Goal: Task Accomplishment & Management: Manage account settings

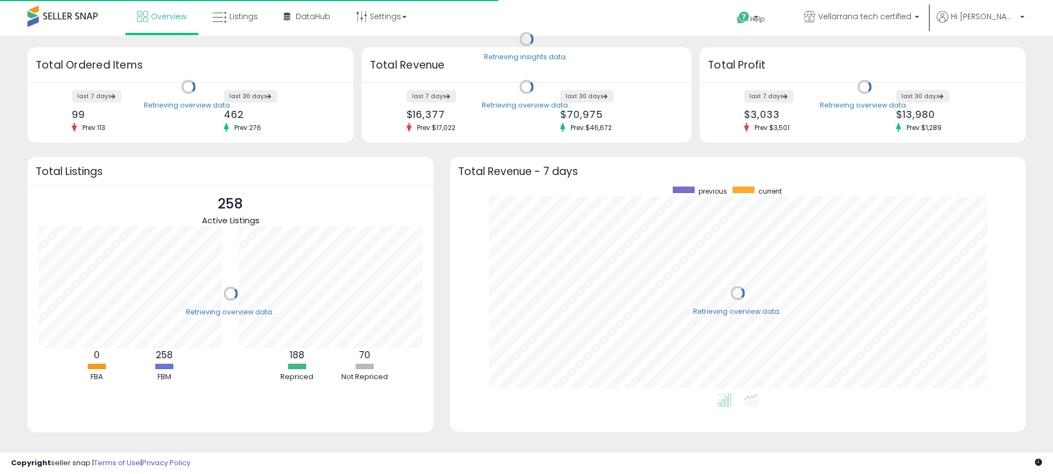
scroll to position [207, 553]
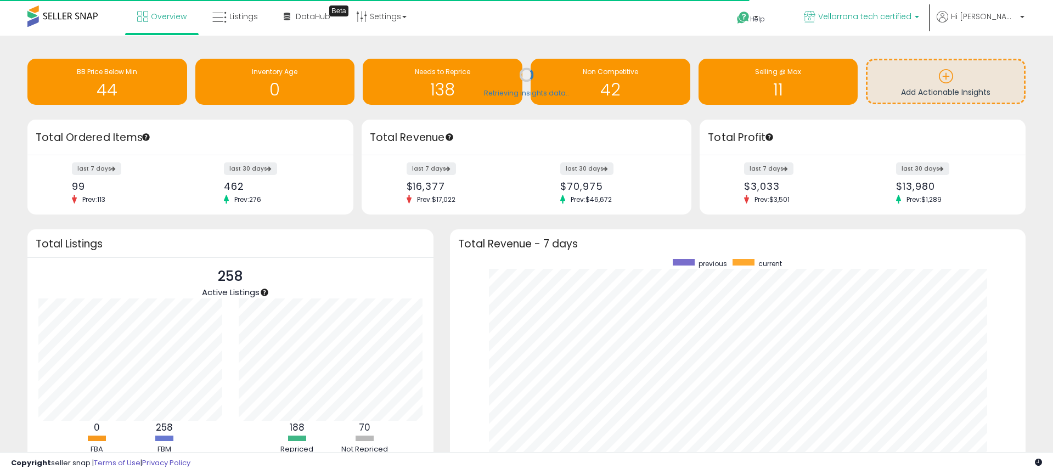
click at [912, 19] on span "Vellarrana tech certified" at bounding box center [864, 16] width 93 height 11
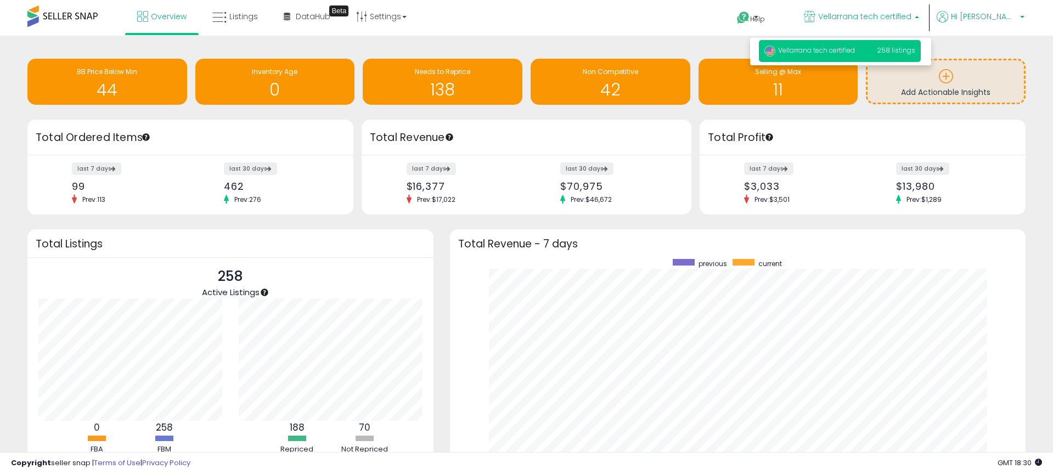
click at [993, 17] on span "Hi [PERSON_NAME]" at bounding box center [984, 16] width 66 height 11
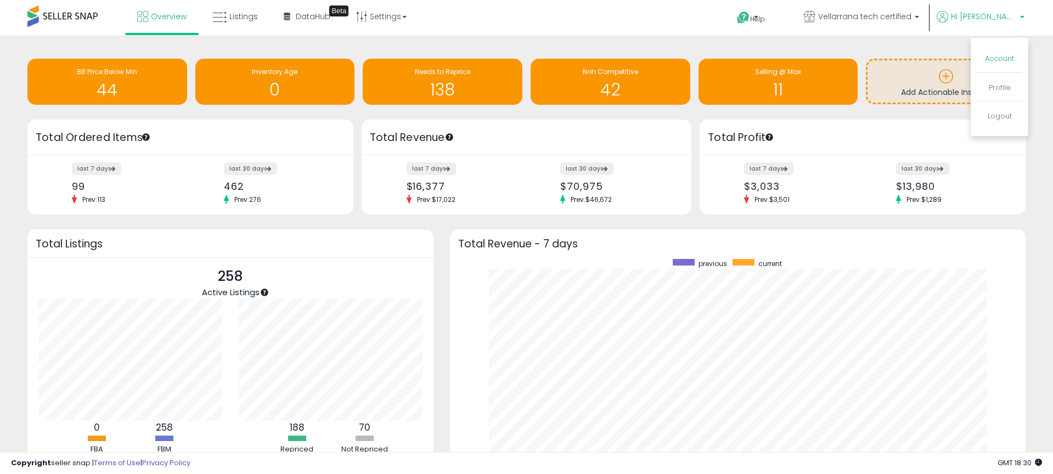
click at [998, 53] on li "Account" at bounding box center [1000, 59] width 46 height 27
click at [1000, 58] on link "Account" at bounding box center [999, 58] width 29 height 10
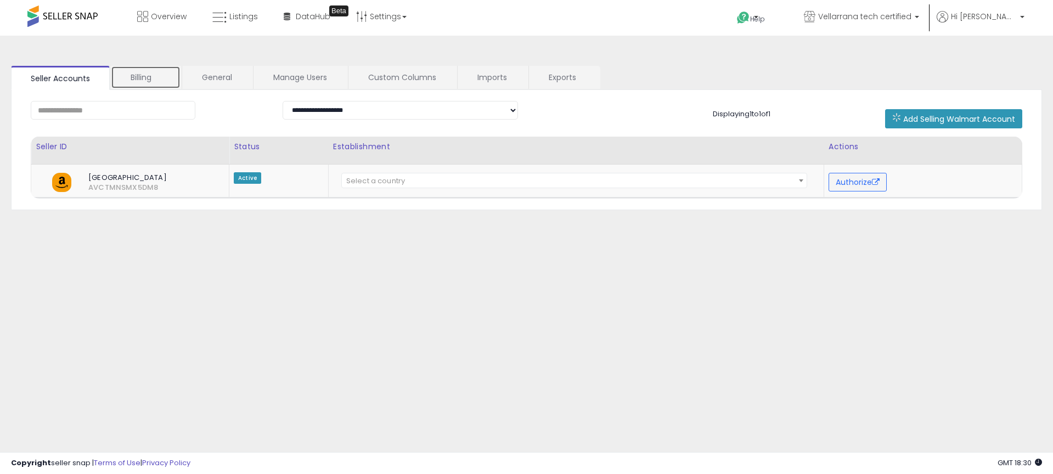
click at [148, 77] on link "Billing" at bounding box center [146, 77] width 70 height 23
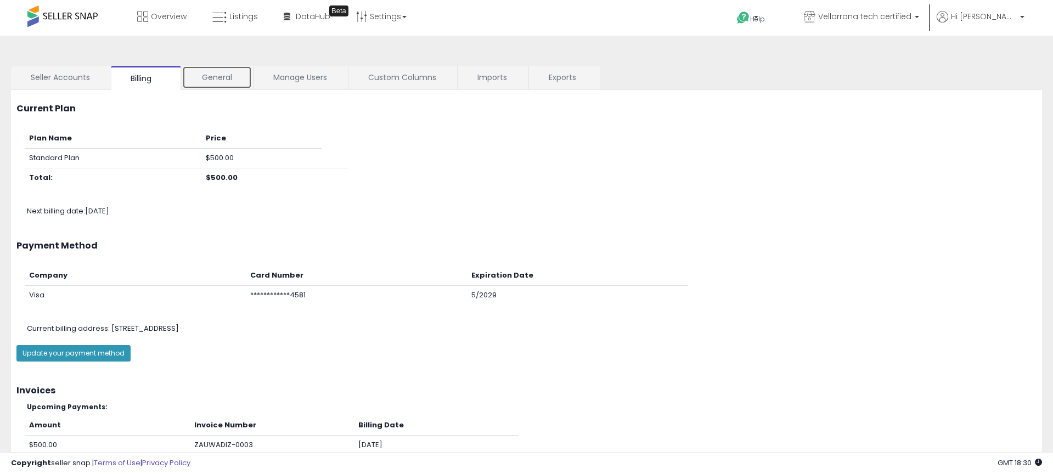
click at [212, 77] on link "General" at bounding box center [217, 77] width 70 height 23
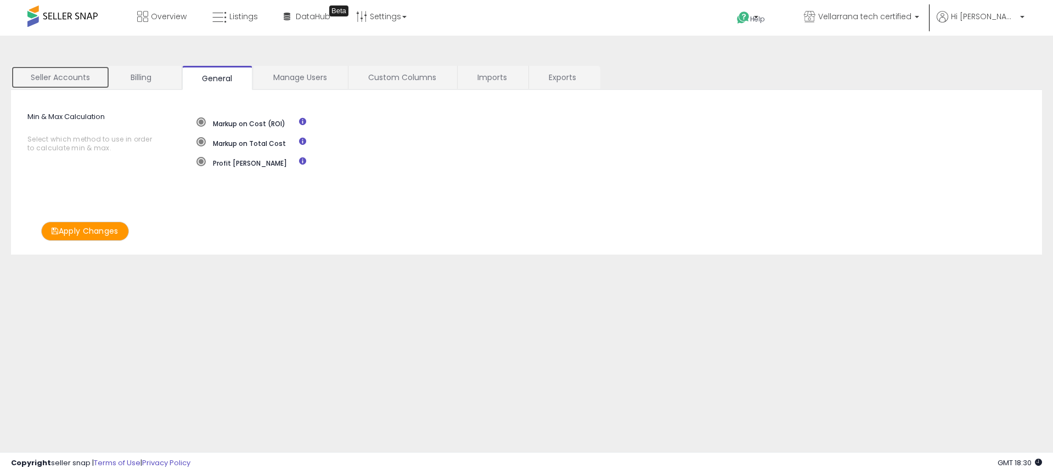
click at [81, 73] on link "Seller Accounts" at bounding box center [60, 77] width 99 height 23
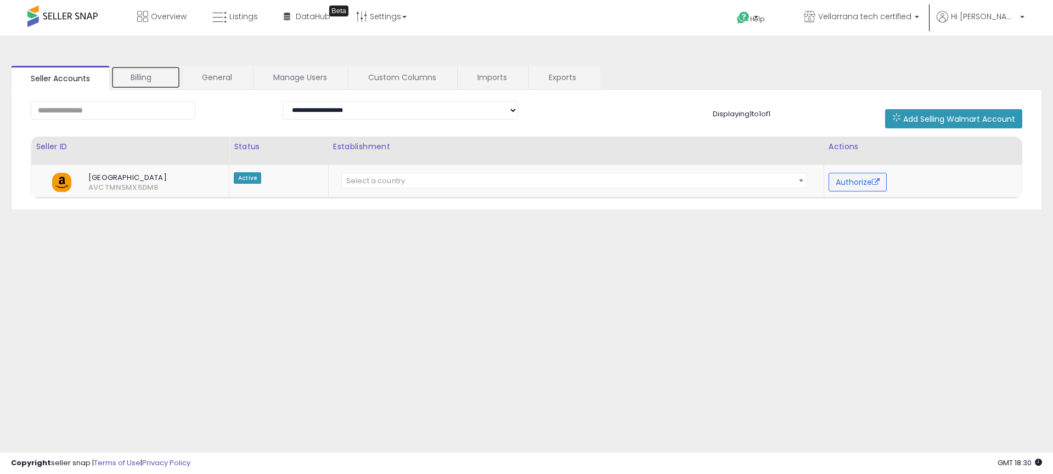
click at [134, 77] on link "Billing" at bounding box center [146, 77] width 70 height 23
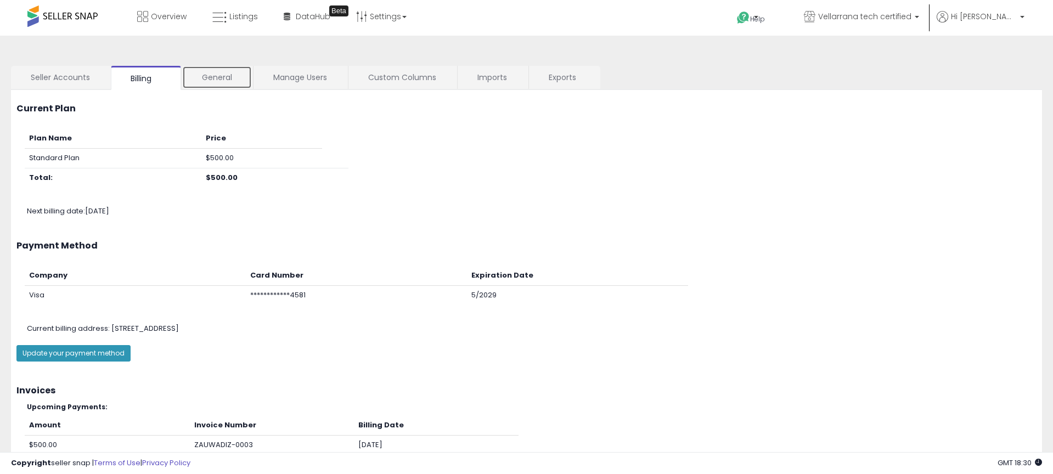
click at [239, 82] on link "General" at bounding box center [217, 77] width 70 height 23
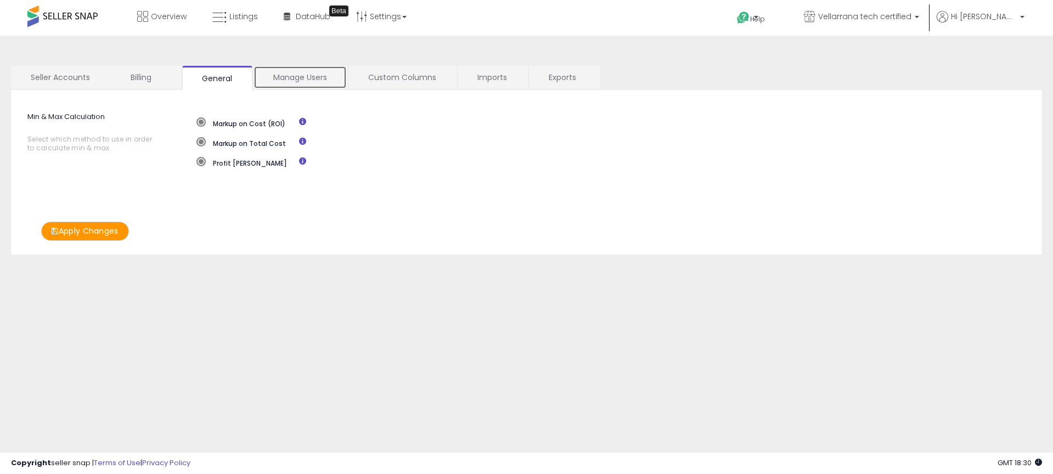
click at [285, 78] on link "Manage Users" at bounding box center [300, 77] width 93 height 23
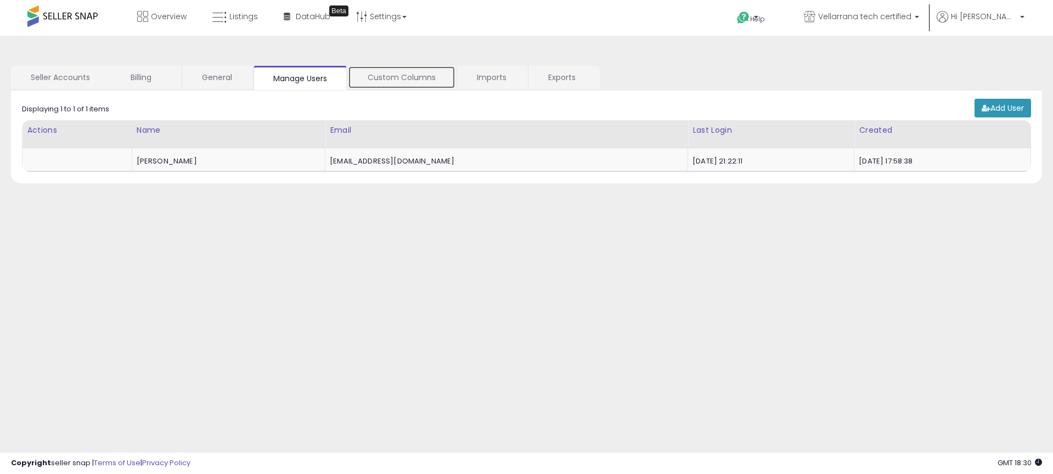
click at [369, 85] on link "Custom Columns" at bounding box center [402, 77] width 108 height 23
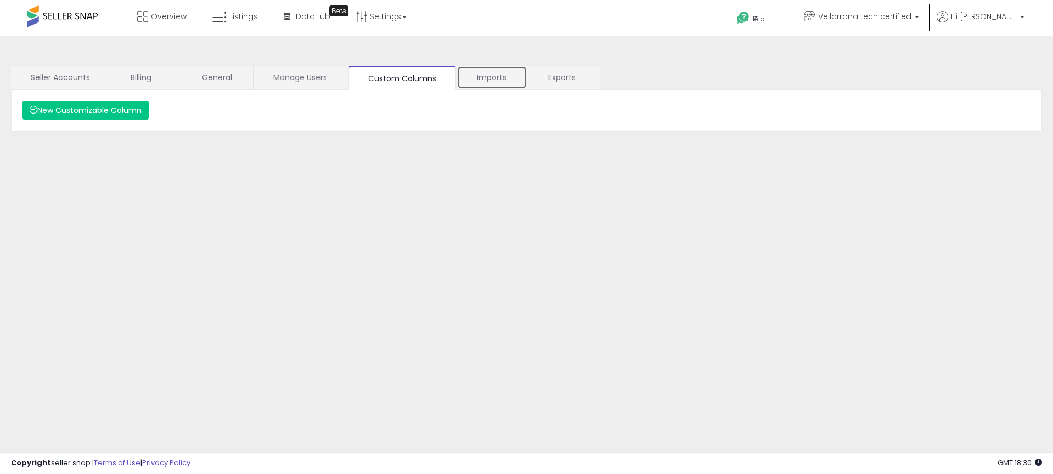
click at [470, 86] on link "Imports" at bounding box center [492, 77] width 70 height 23
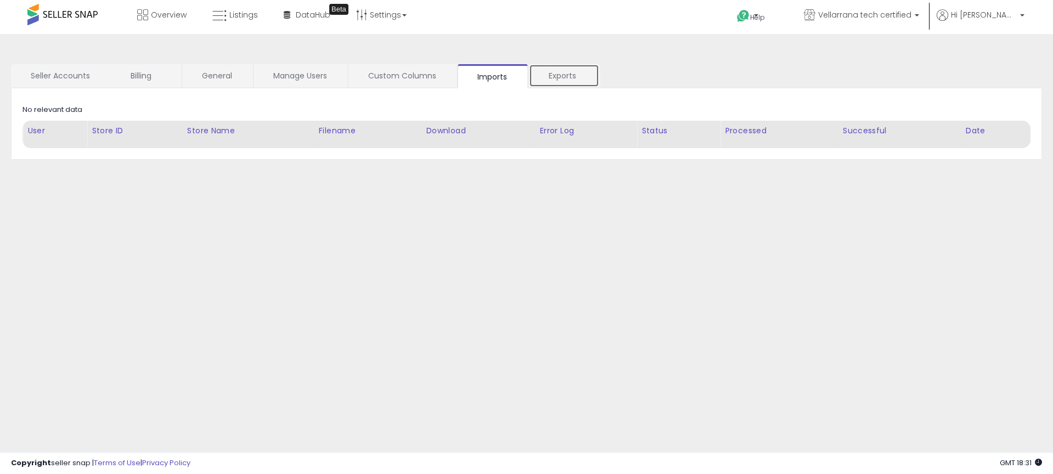
click at [562, 79] on link "Exports" at bounding box center [564, 75] width 70 height 23
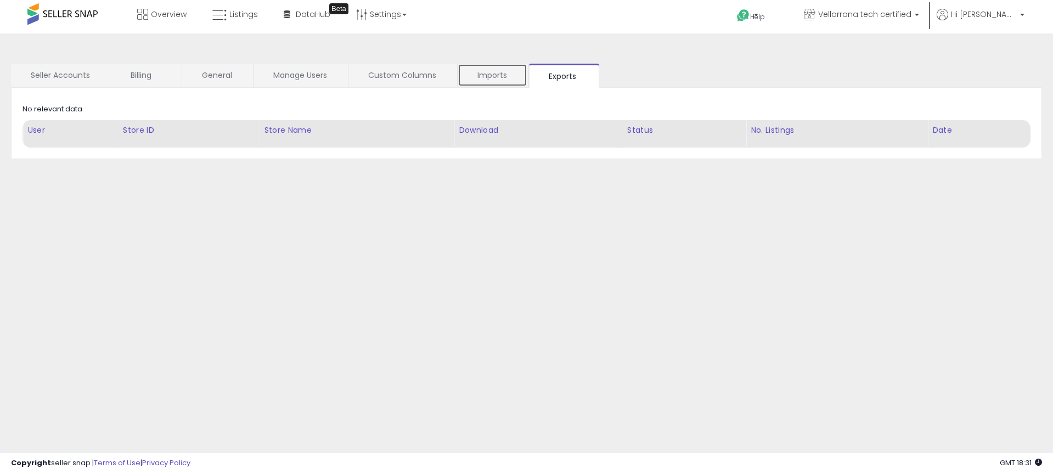
click at [491, 72] on link "Imports" at bounding box center [493, 75] width 70 height 23
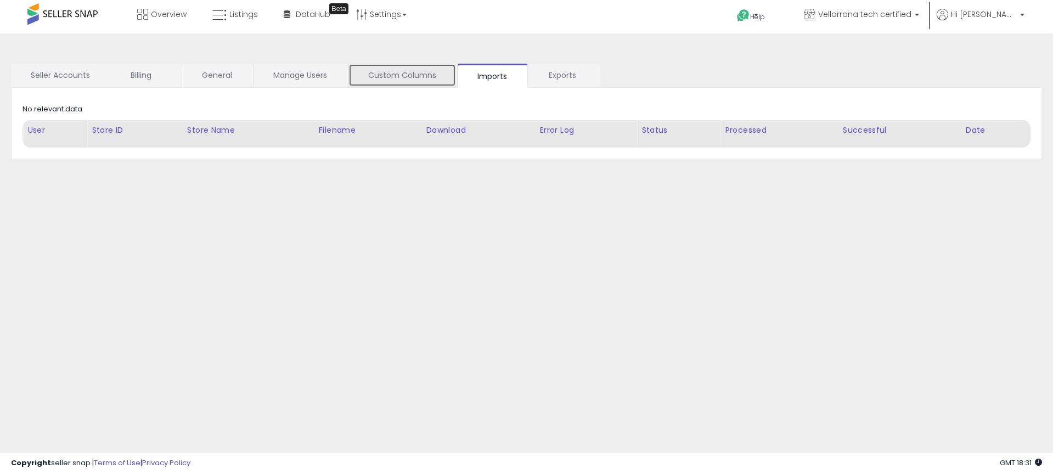
drag, startPoint x: 369, startPoint y: 74, endPoint x: 288, endPoint y: 76, distance: 81.3
click at [369, 74] on link "Custom Columns" at bounding box center [403, 75] width 108 height 23
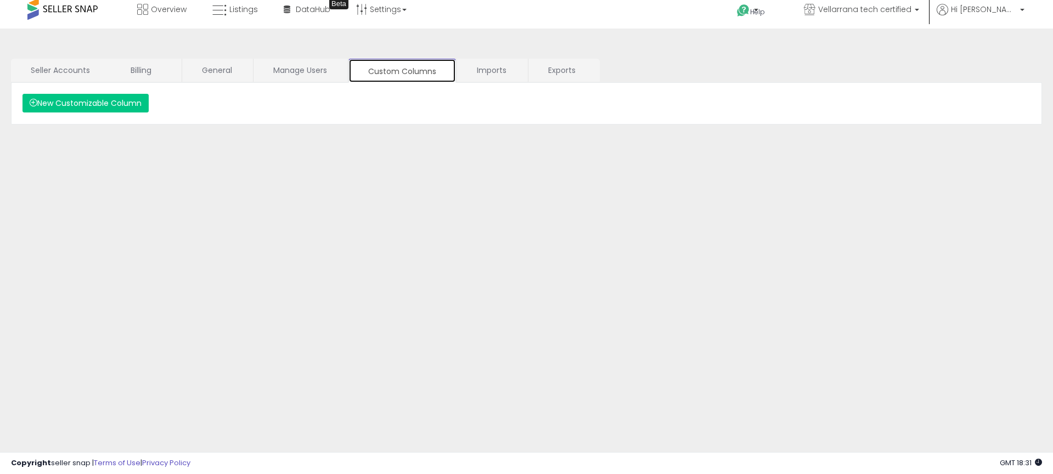
scroll to position [0, 0]
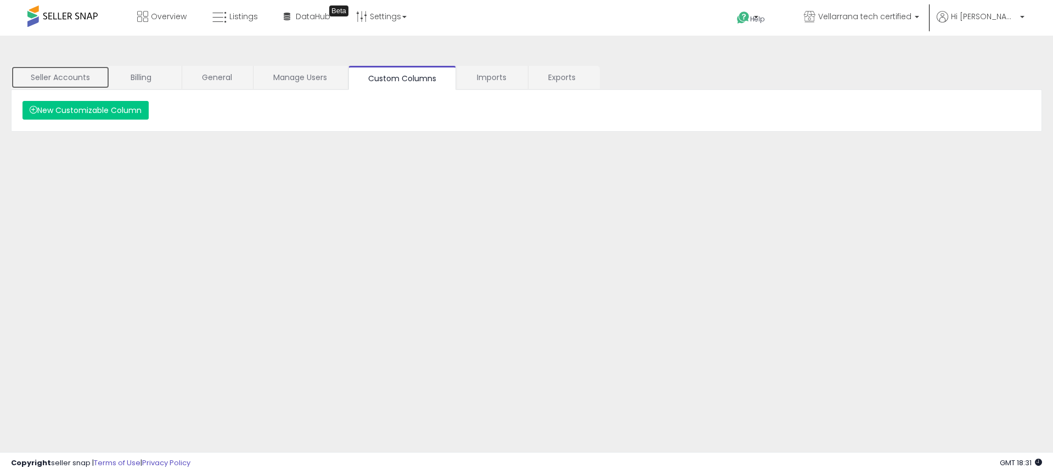
click at [78, 76] on link "Seller Accounts" at bounding box center [60, 77] width 99 height 23
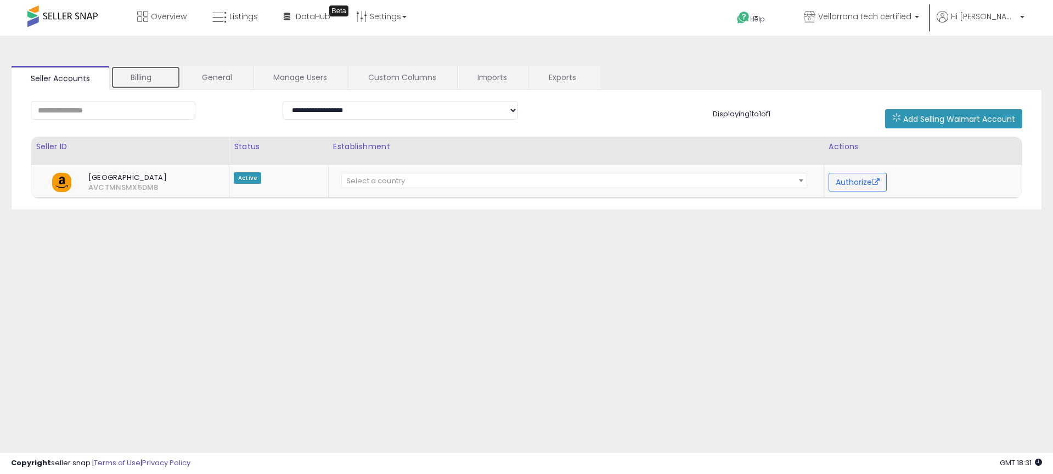
click at [121, 78] on link "Billing" at bounding box center [146, 77] width 70 height 23
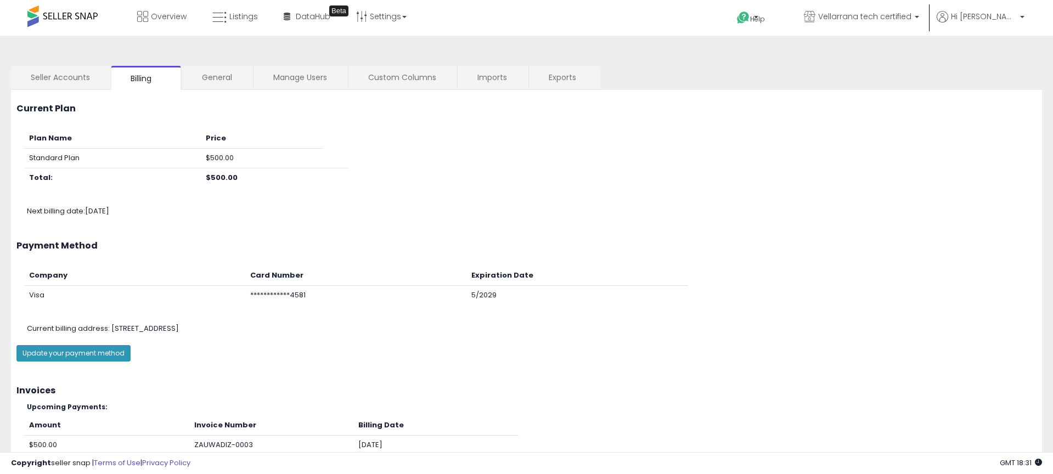
click at [67, 19] on span at bounding box center [62, 15] width 70 height 21
click at [80, 16] on span at bounding box center [62, 15] width 70 height 21
click at [77, 12] on span at bounding box center [62, 15] width 70 height 21
click at [82, 14] on span at bounding box center [62, 15] width 70 height 21
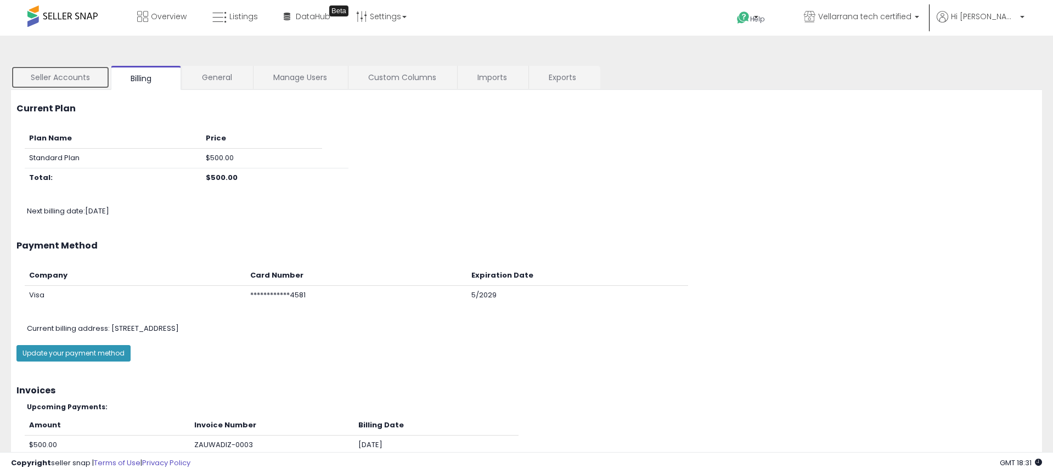
click at [59, 79] on link "Seller Accounts" at bounding box center [60, 77] width 99 height 23
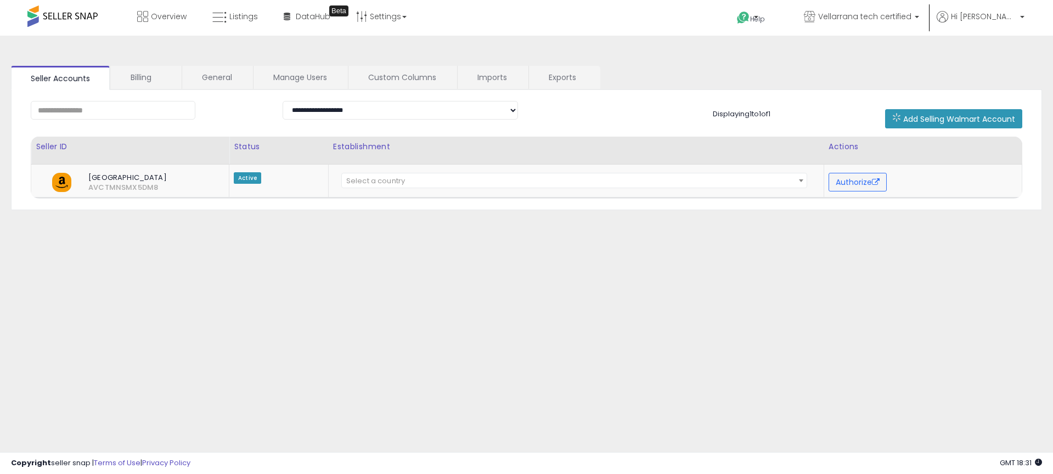
click at [74, 9] on span at bounding box center [62, 15] width 70 height 21
click at [28, 14] on span at bounding box center [62, 15] width 70 height 21
click at [368, 106] on select "**********" at bounding box center [400, 110] width 235 height 19
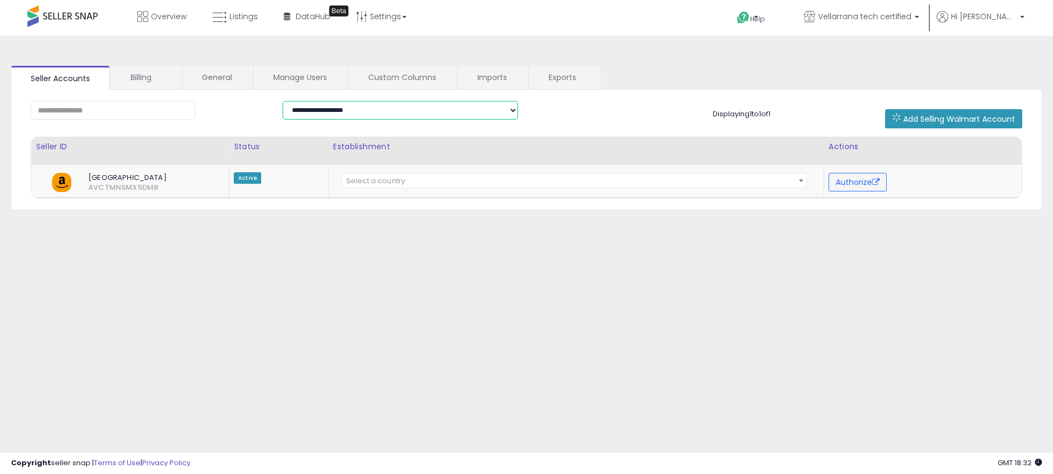
click at [373, 113] on select "**********" at bounding box center [400, 110] width 235 height 19
click at [157, 114] on input "text" at bounding box center [113, 110] width 165 height 19
drag, startPoint x: 159, startPoint y: 81, endPoint x: 166, endPoint y: 80, distance: 6.7
click at [159, 81] on link "Billing" at bounding box center [146, 77] width 70 height 23
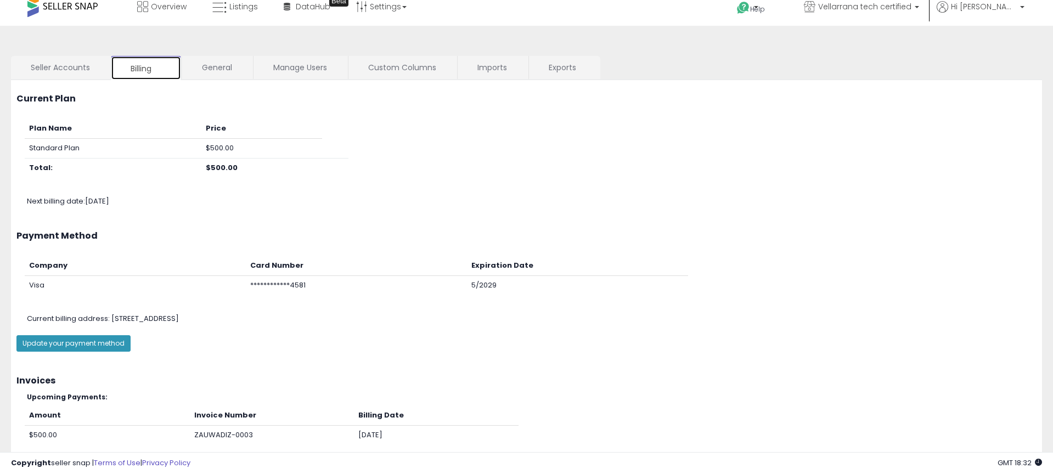
scroll to position [22, 0]
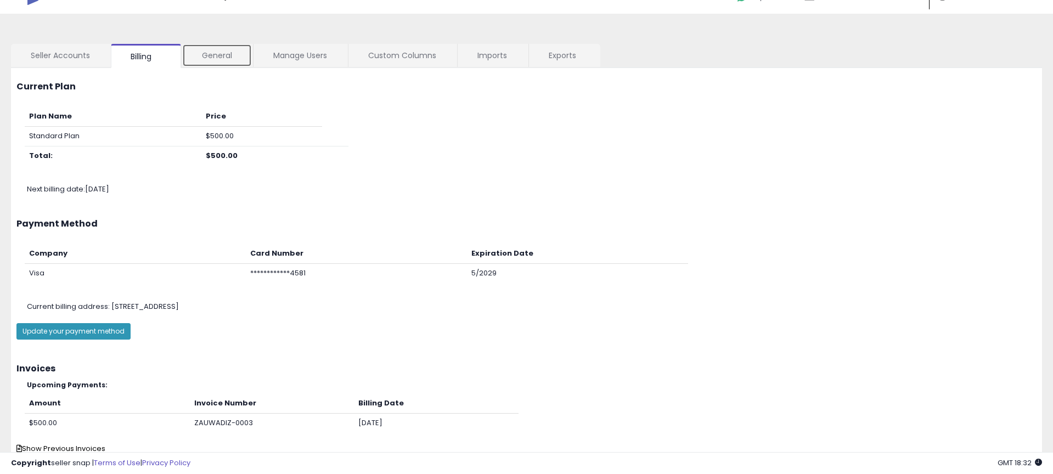
click at [215, 47] on link "General" at bounding box center [217, 55] width 70 height 23
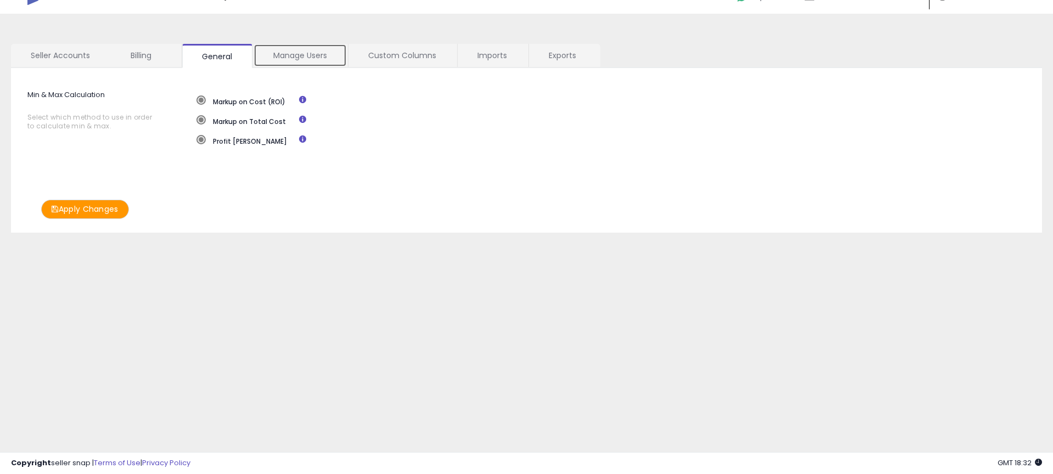
click at [296, 61] on link "Manage Users" at bounding box center [300, 55] width 93 height 23
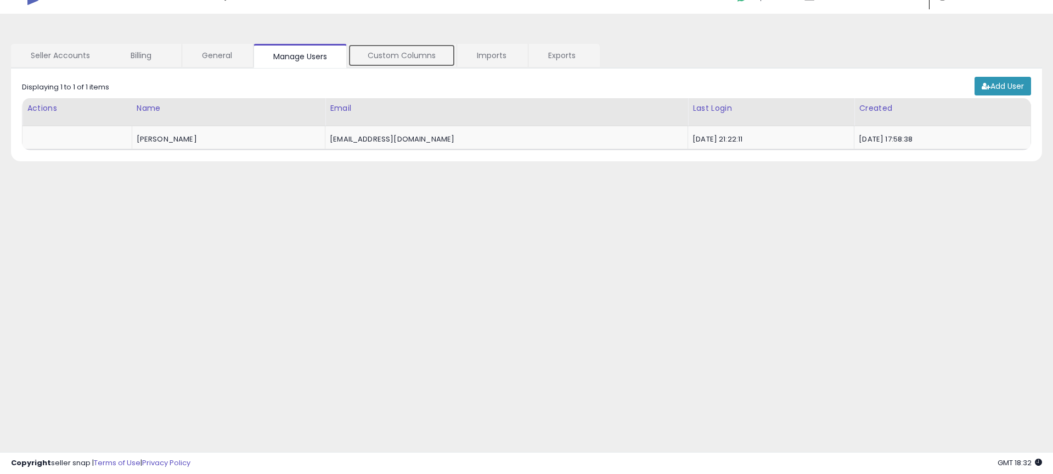
click at [394, 59] on link "Custom Columns" at bounding box center [402, 55] width 108 height 23
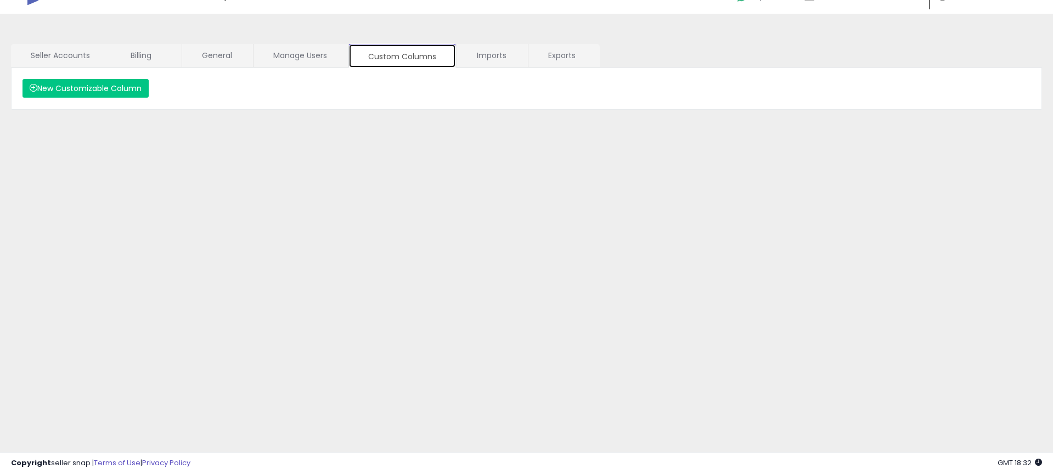
click at [448, 59] on link "Custom Columns" at bounding box center [403, 56] width 108 height 24
drag, startPoint x: 485, startPoint y: 60, endPoint x: 504, endPoint y: 60, distance: 19.8
click at [485, 60] on link "Imports" at bounding box center [492, 55] width 70 height 23
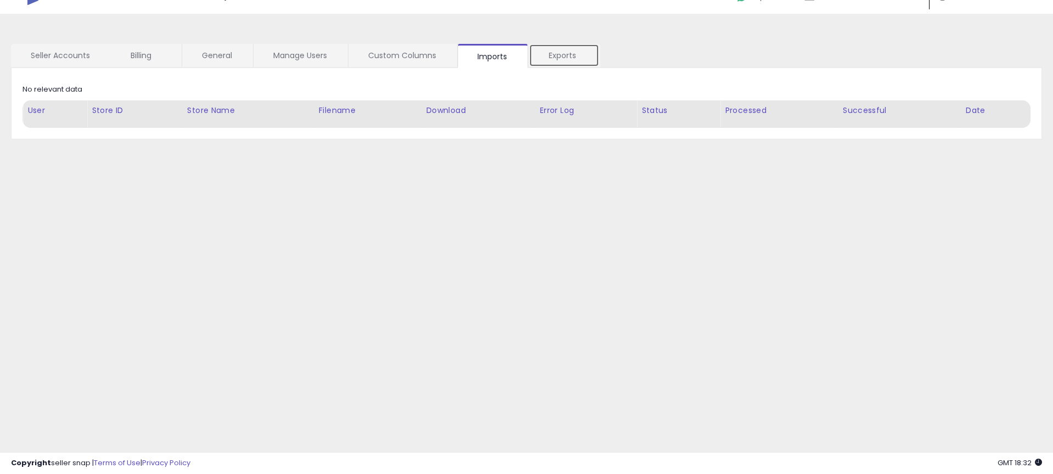
click at [559, 59] on link "Exports" at bounding box center [564, 55] width 70 height 23
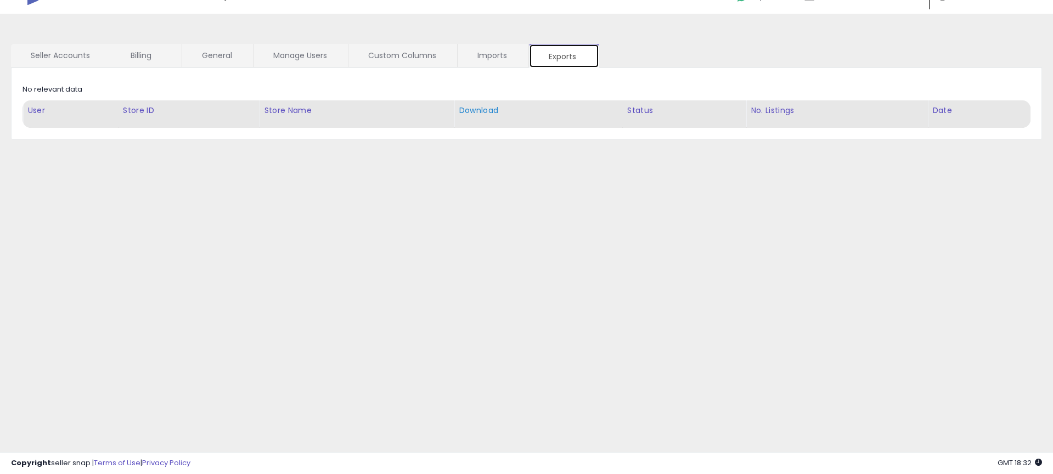
scroll to position [0, 0]
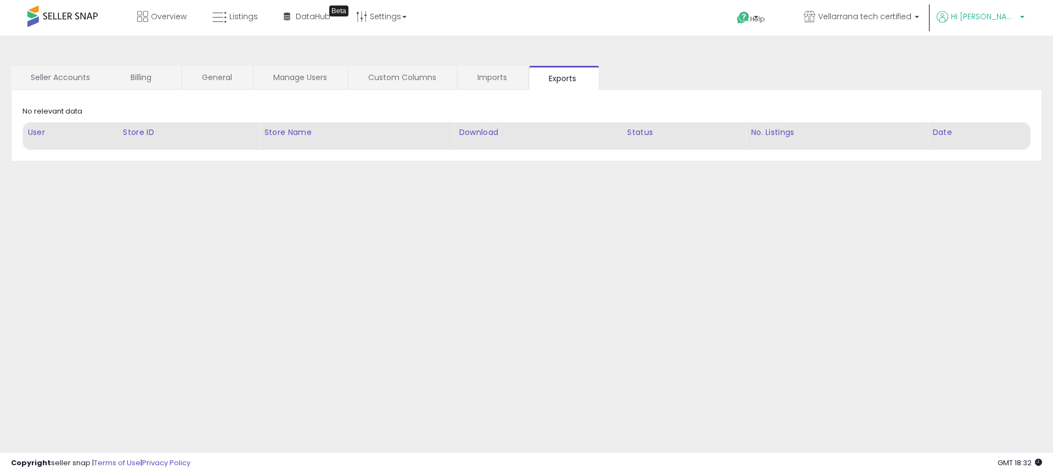
click at [1018, 13] on p "Hi [PERSON_NAME]" at bounding box center [981, 18] width 88 height 14
click at [912, 15] on span "Vellarrana tech certified" at bounding box center [864, 16] width 93 height 11
click at [765, 18] on link "Help" at bounding box center [757, 19] width 58 height 33
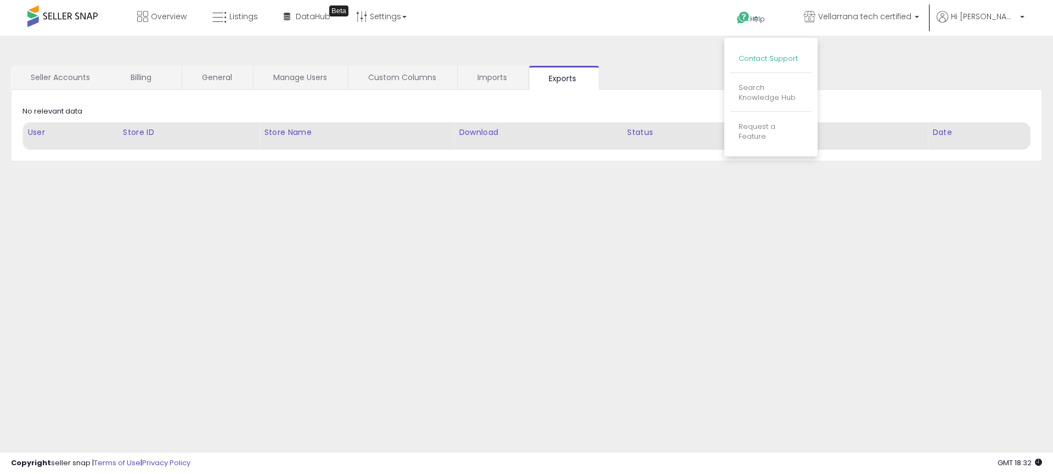
click at [785, 54] on link "Contact Support" at bounding box center [768, 58] width 59 height 10
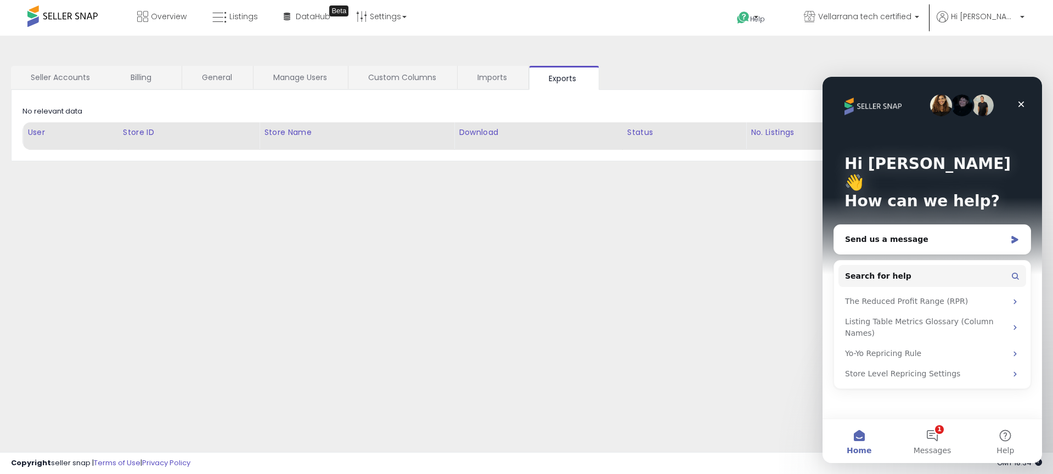
click at [47, 20] on span at bounding box center [62, 15] width 70 height 21
click at [57, 17] on span at bounding box center [62, 15] width 70 height 21
click at [59, 15] on span at bounding box center [62, 15] width 70 height 21
click at [1022, 105] on icon "Close" at bounding box center [1021, 104] width 9 height 9
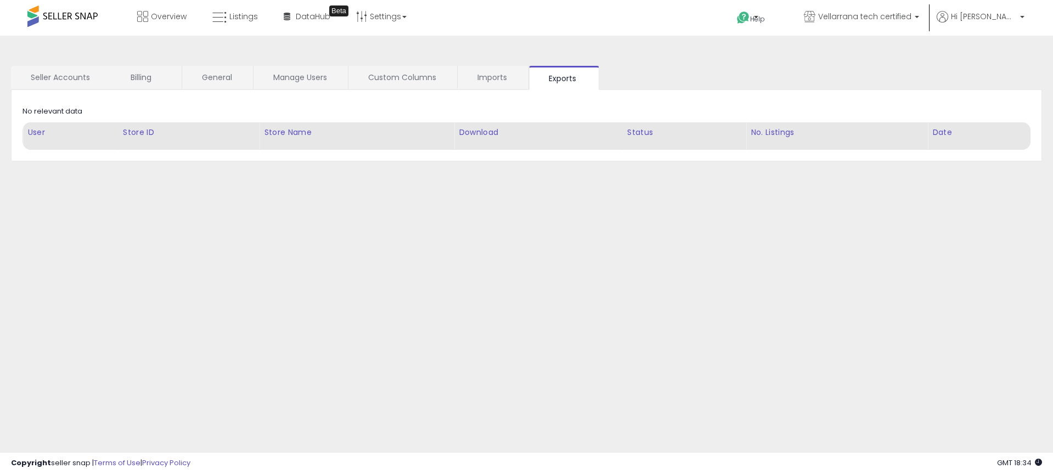
click at [70, 11] on span at bounding box center [62, 15] width 70 height 21
click at [70, 15] on span at bounding box center [62, 15] width 70 height 21
click at [113, 59] on div "**********" at bounding box center [526, 275] width 1042 height 456
click at [60, 16] on span at bounding box center [62, 15] width 70 height 21
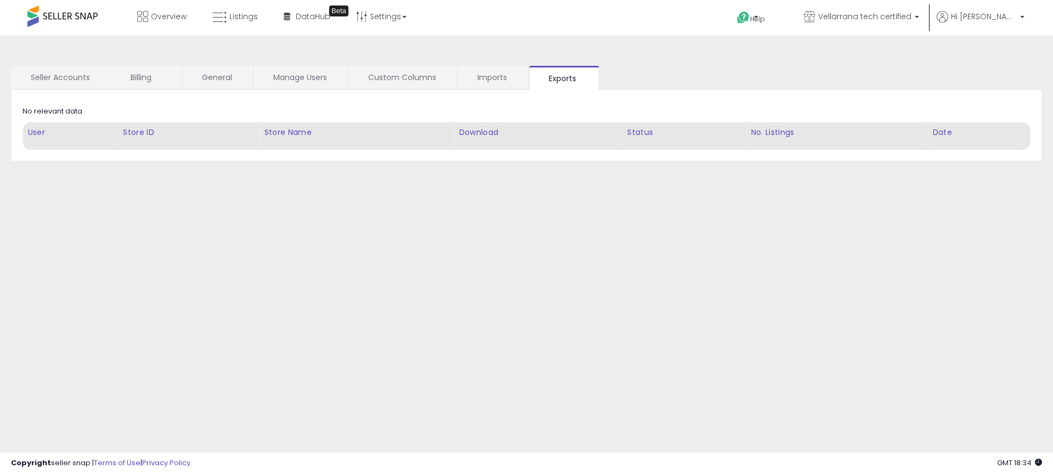
click at [60, 16] on span at bounding box center [62, 15] width 70 height 21
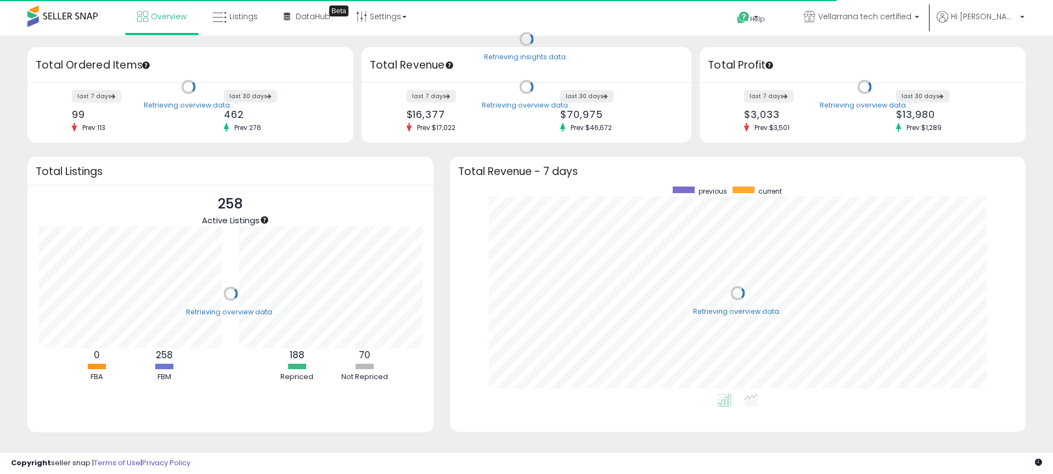
scroll to position [207, 553]
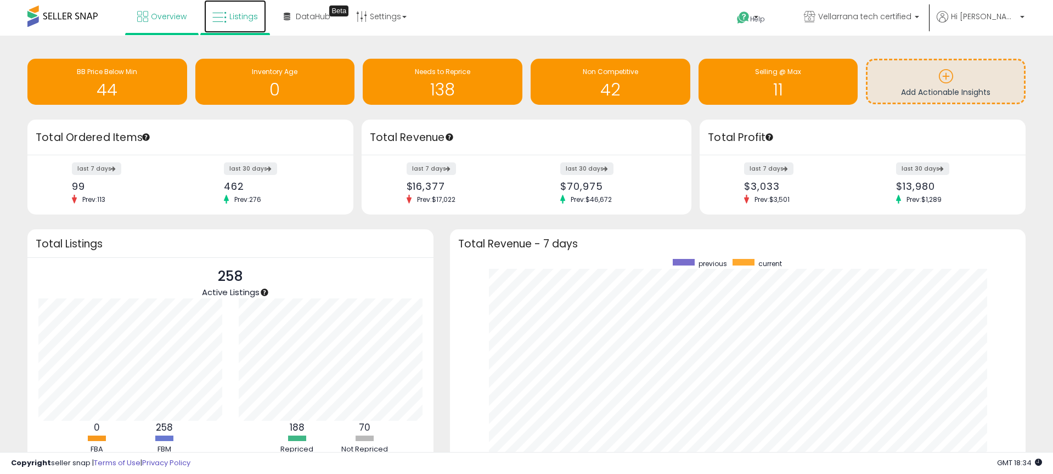
click at [241, 21] on span "Listings" at bounding box center [243, 16] width 29 height 11
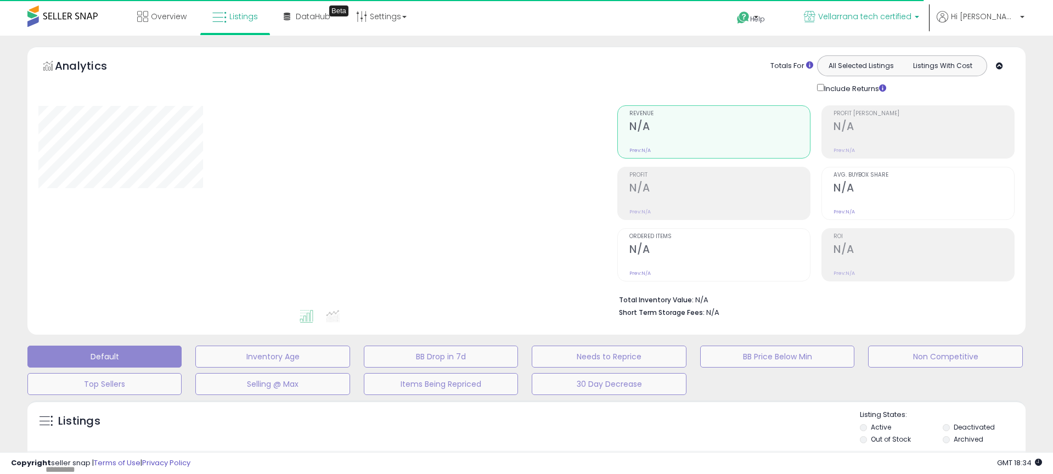
click at [912, 20] on span "Vellarrana tech certified" at bounding box center [864, 16] width 93 height 11
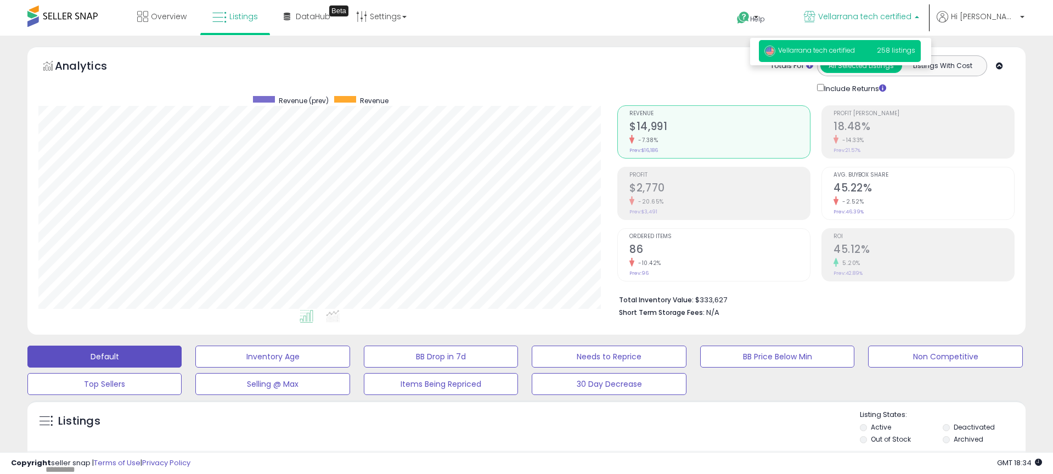
scroll to position [225, 579]
click at [998, 14] on span "Hi [PERSON_NAME]" at bounding box center [984, 16] width 66 height 11
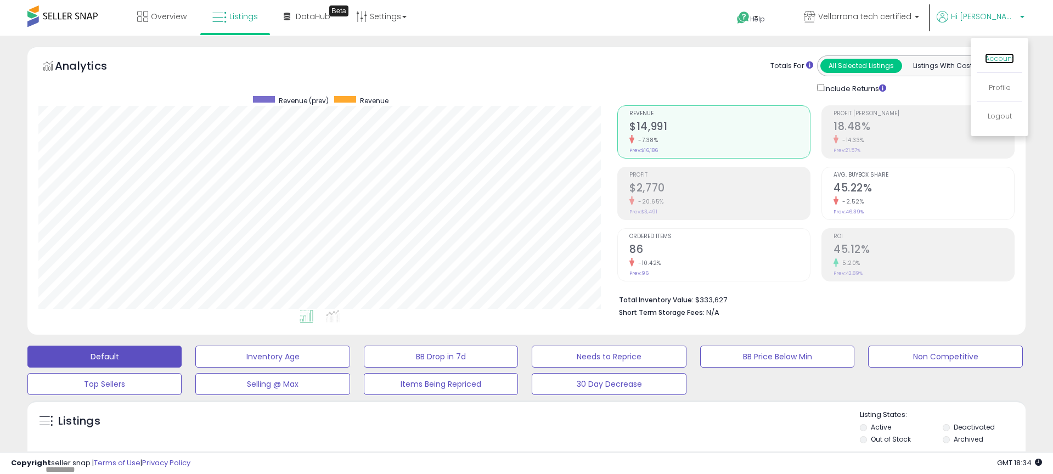
click at [998, 58] on link "Account" at bounding box center [999, 58] width 29 height 10
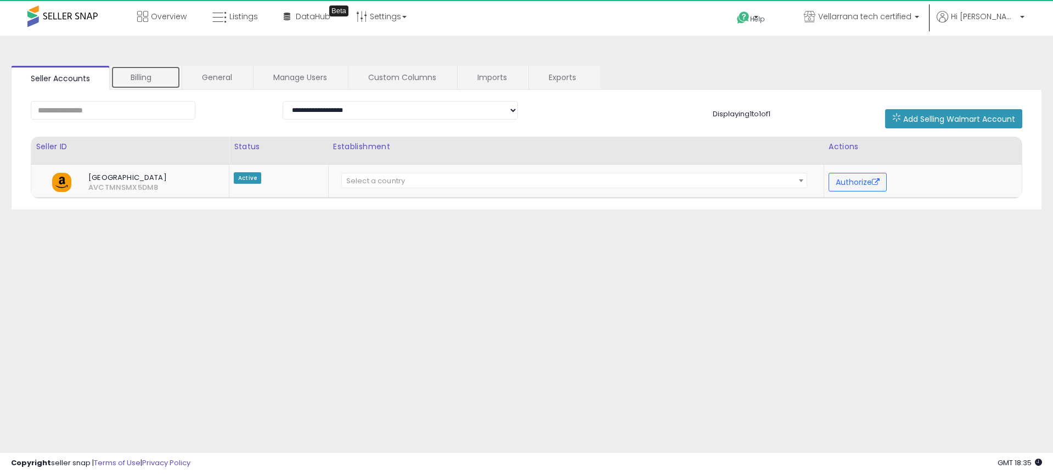
click at [150, 79] on link "Billing" at bounding box center [146, 77] width 70 height 23
